Goal: Navigation & Orientation: Find specific page/section

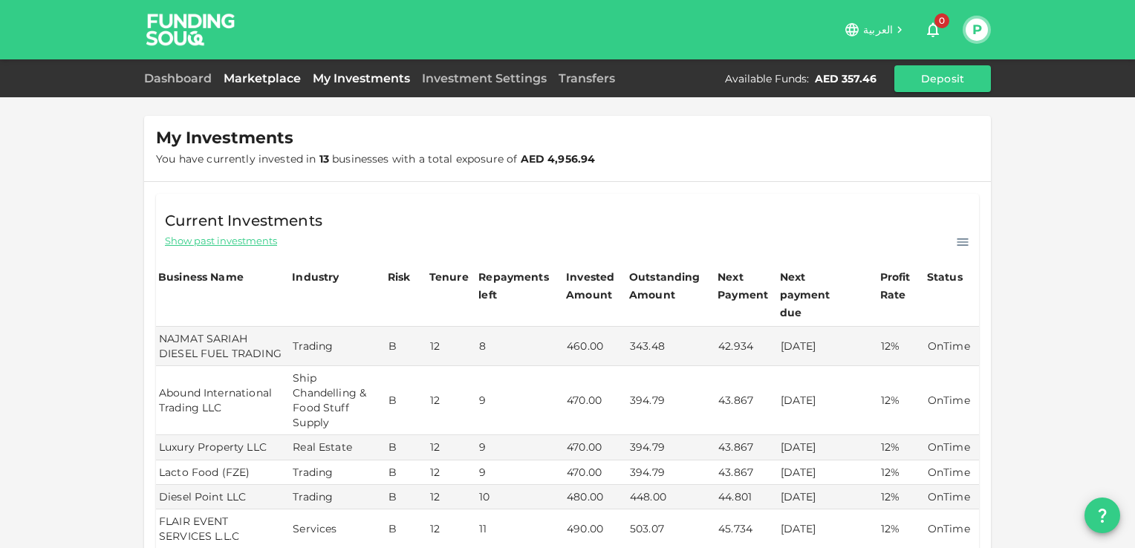
click at [270, 74] on link "Marketplace" at bounding box center [262, 78] width 89 height 14
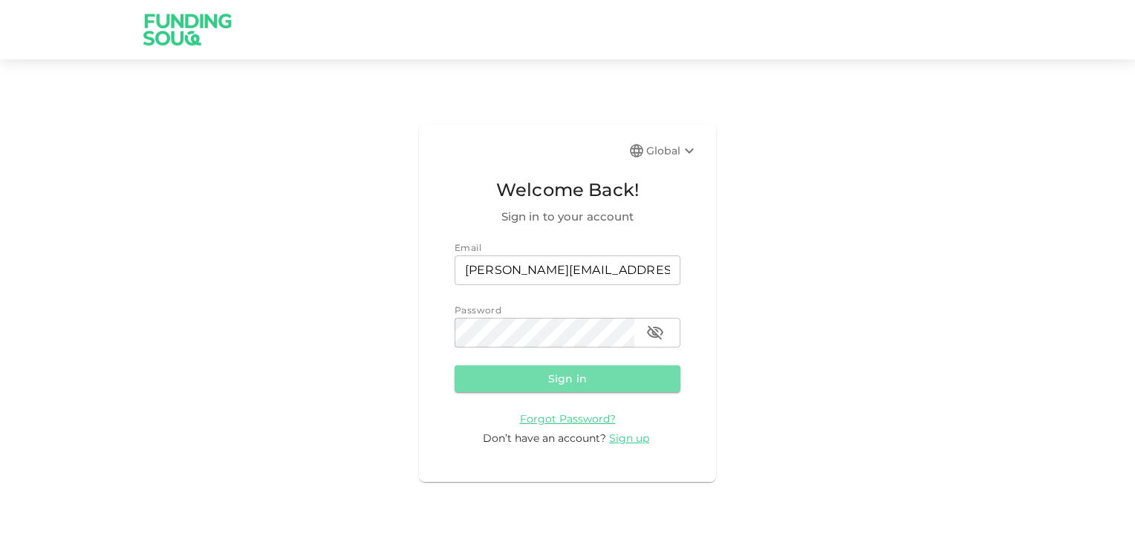
click at [549, 384] on button "Sign in" at bounding box center [567, 378] width 226 height 27
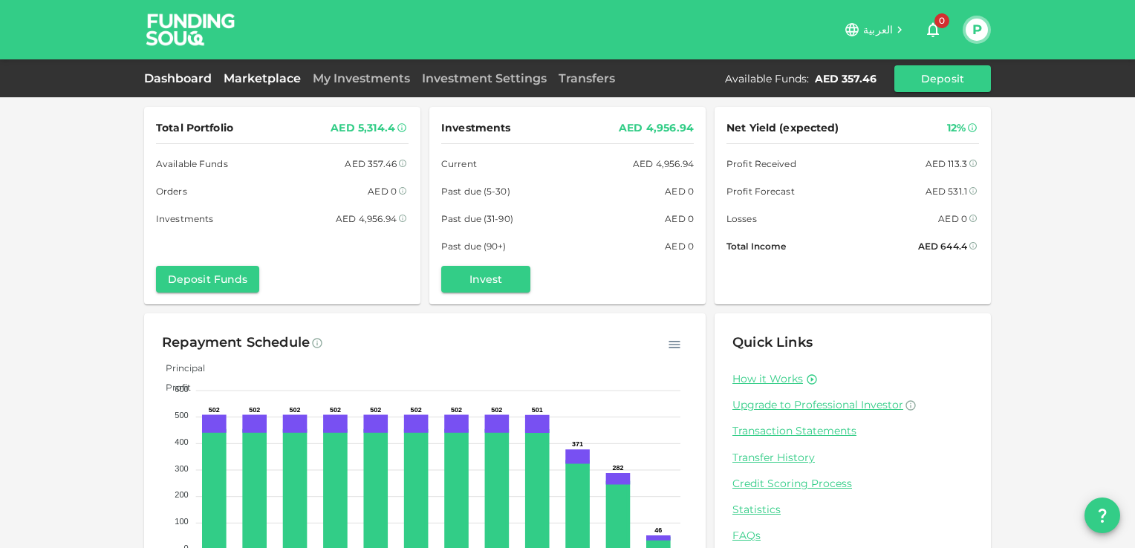
click at [264, 79] on link "Marketplace" at bounding box center [262, 78] width 89 height 14
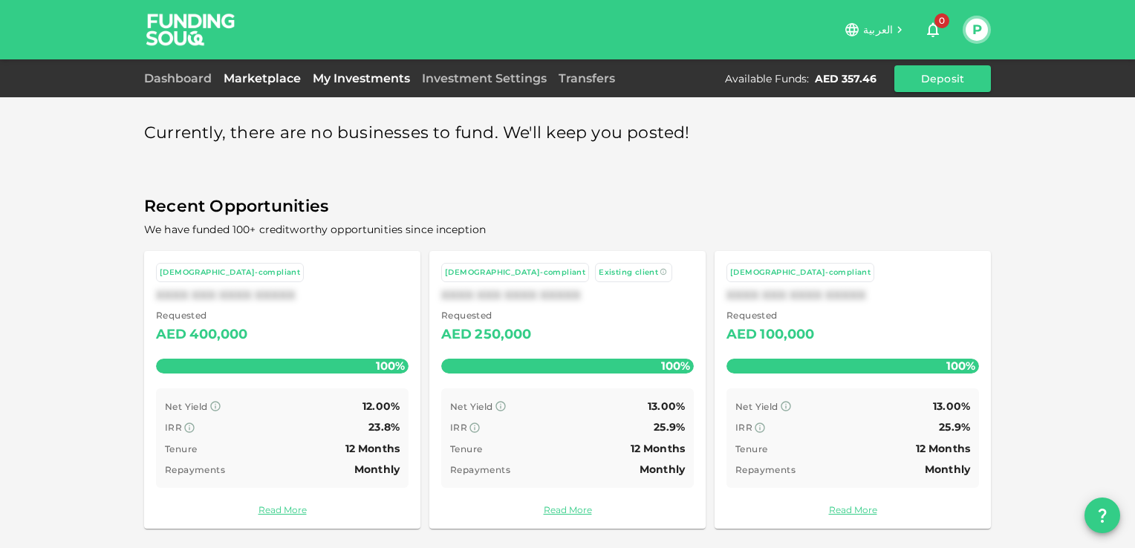
click at [351, 79] on link "My Investments" at bounding box center [361, 78] width 109 height 14
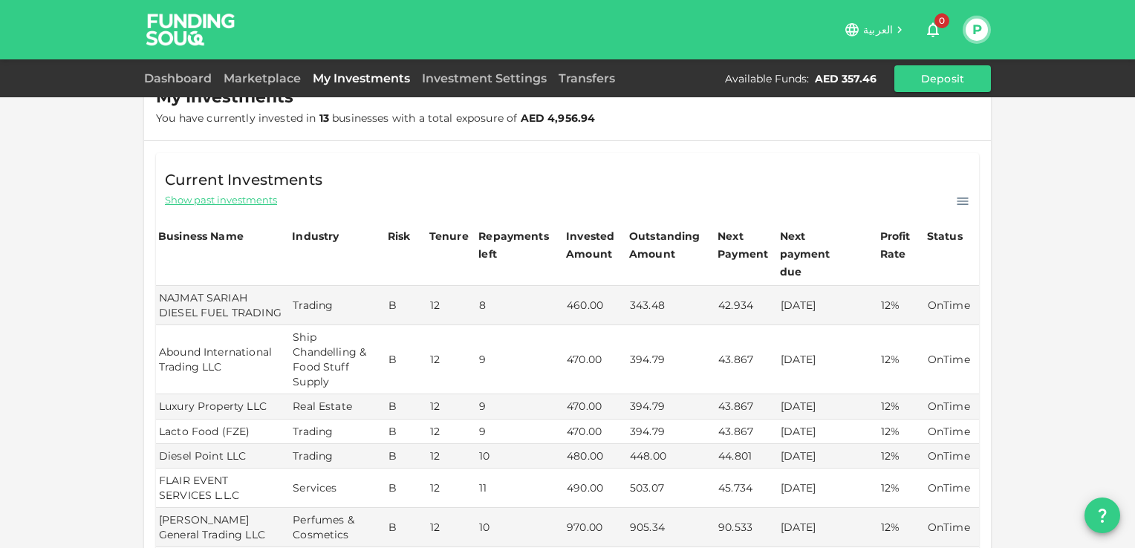
scroll to position [74, 0]
